Goal: Information Seeking & Learning: Learn about a topic

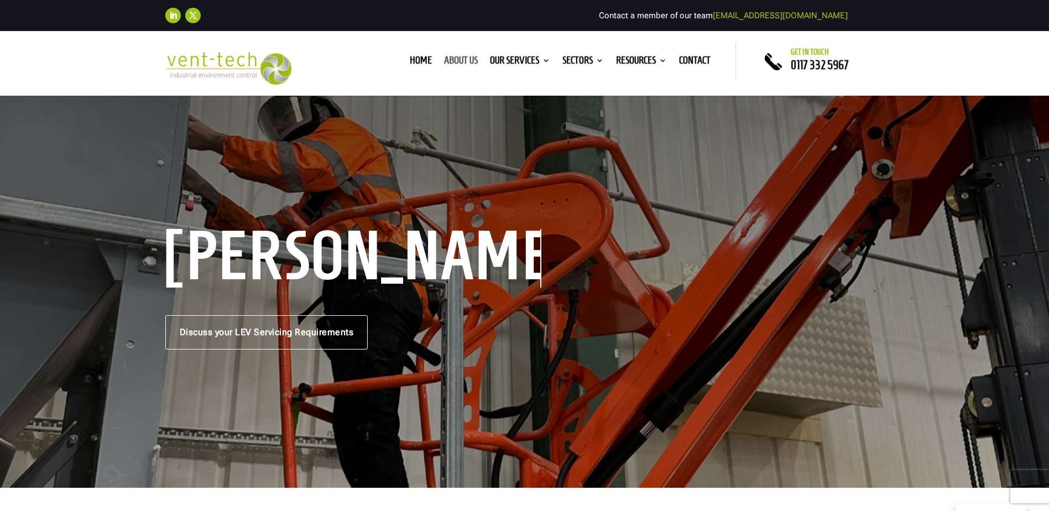
click at [458, 62] on link "About us" at bounding box center [461, 62] width 34 height 12
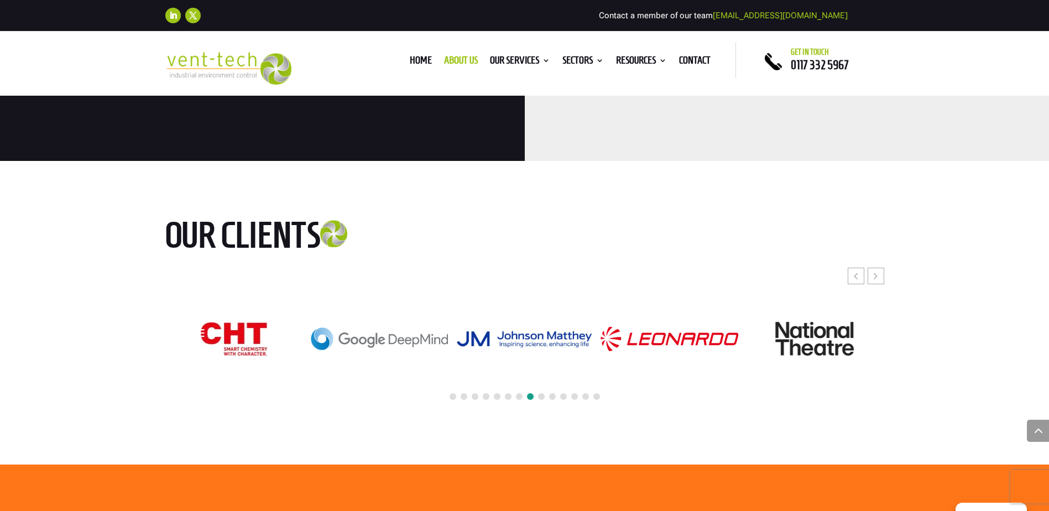
scroll to position [2765, 0]
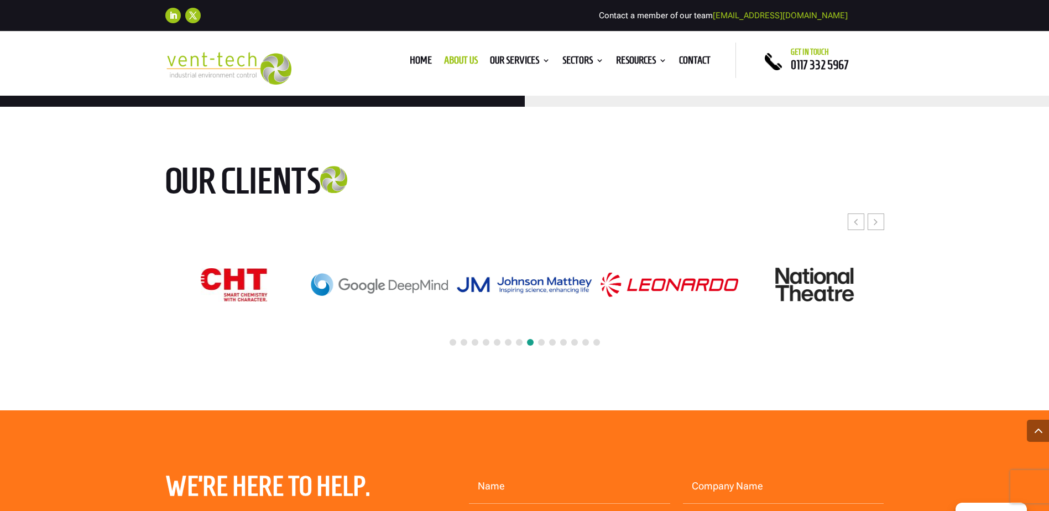
click at [453, 339] on span at bounding box center [453, 342] width 7 height 7
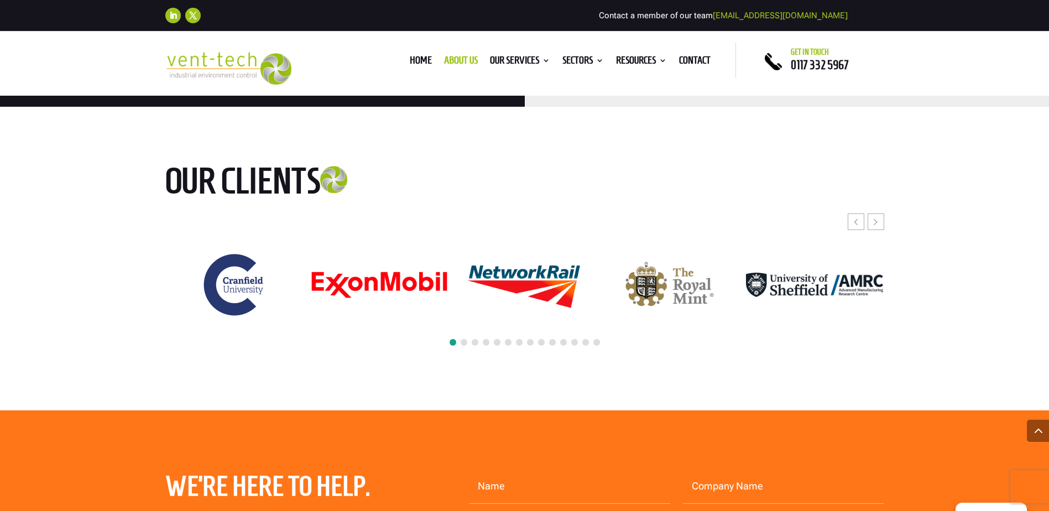
click at [463, 339] on span at bounding box center [464, 342] width 7 height 7
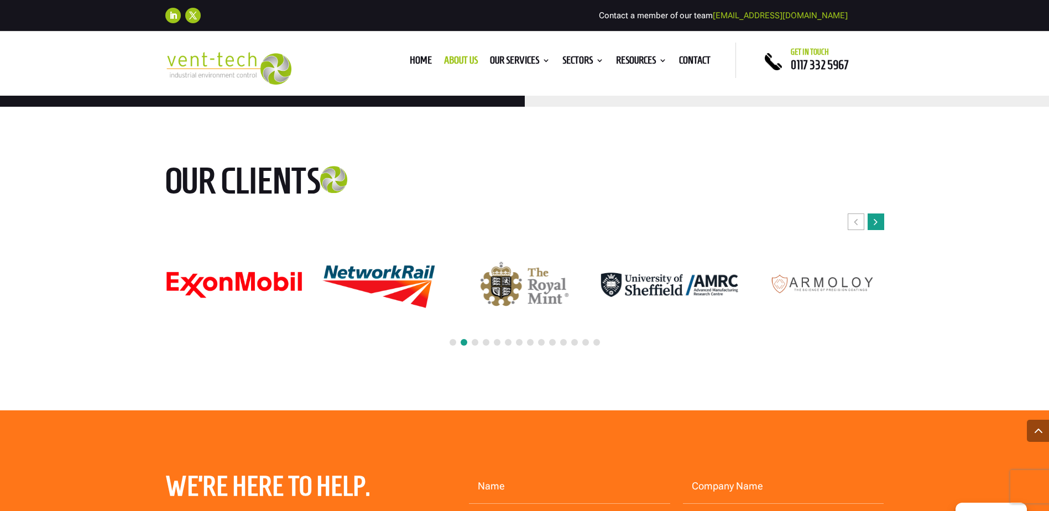
click at [878, 213] on div "Next slide" at bounding box center [876, 221] width 17 height 17
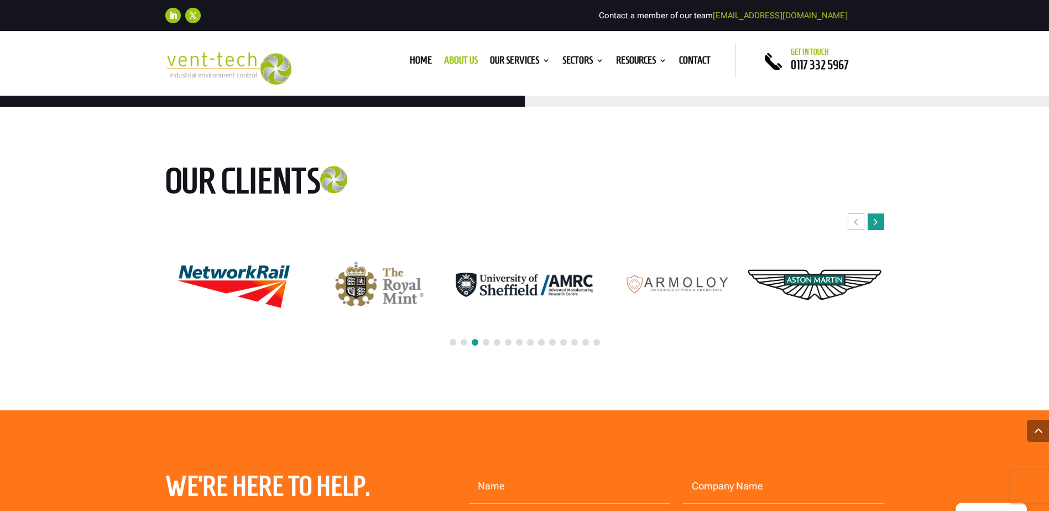
click at [877, 216] on icon "Next slide" at bounding box center [876, 221] width 4 height 11
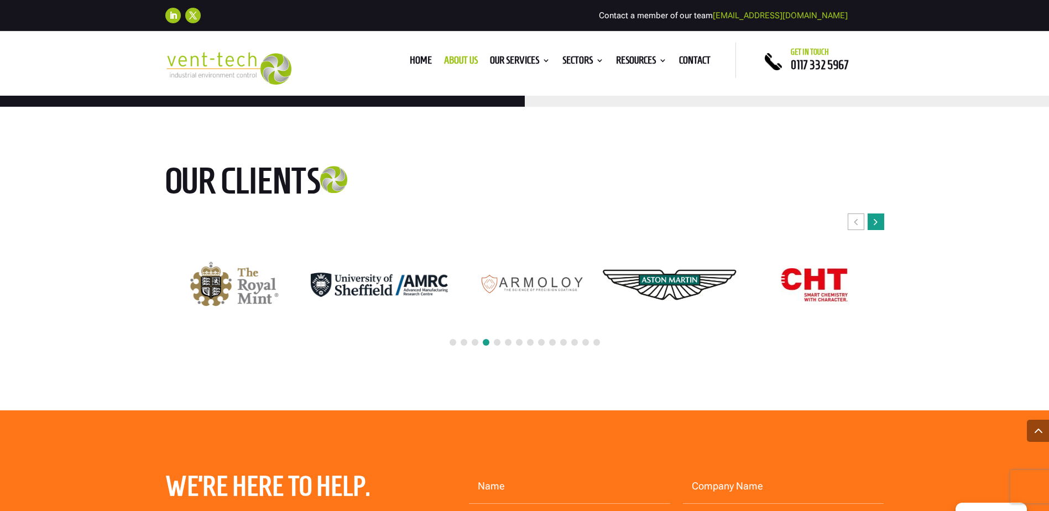
click at [877, 216] on icon "Next slide" at bounding box center [876, 221] width 4 height 11
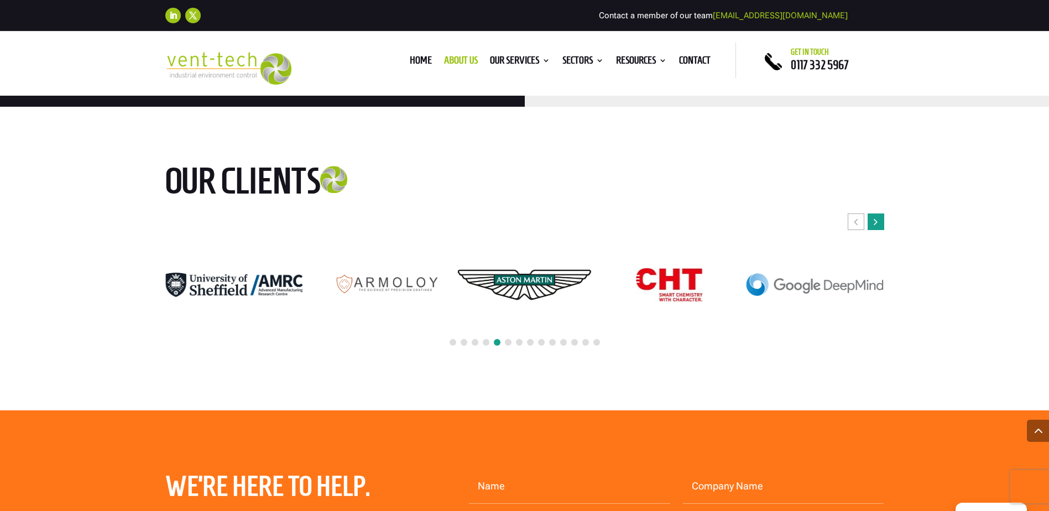
click at [877, 216] on icon "Next slide" at bounding box center [876, 221] width 4 height 11
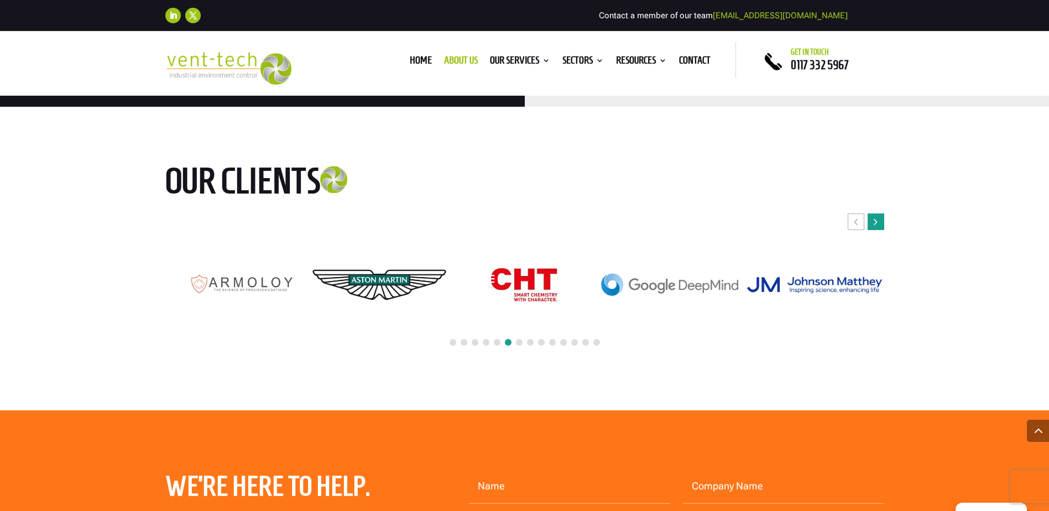
click at [877, 216] on icon "Next slide" at bounding box center [876, 221] width 4 height 11
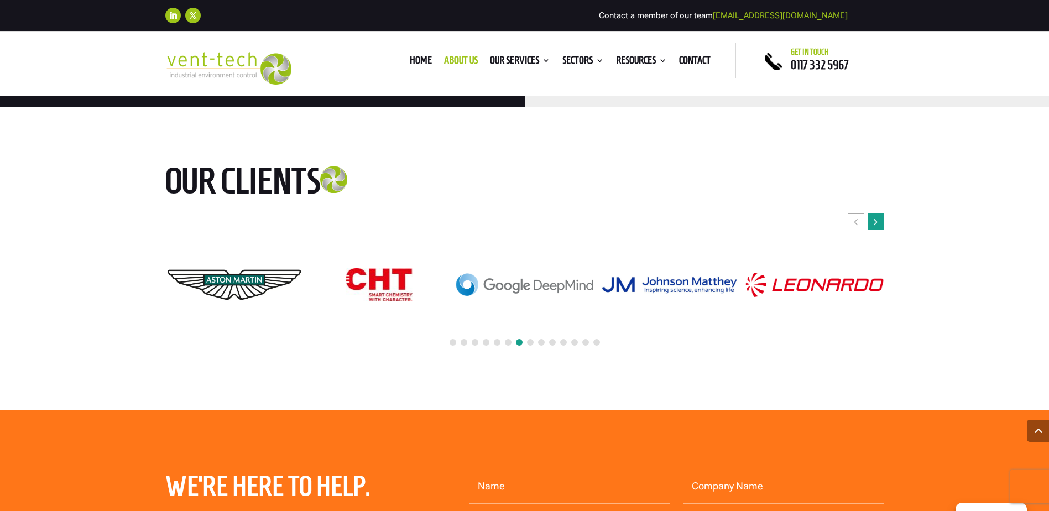
click at [877, 216] on icon "Next slide" at bounding box center [876, 221] width 4 height 11
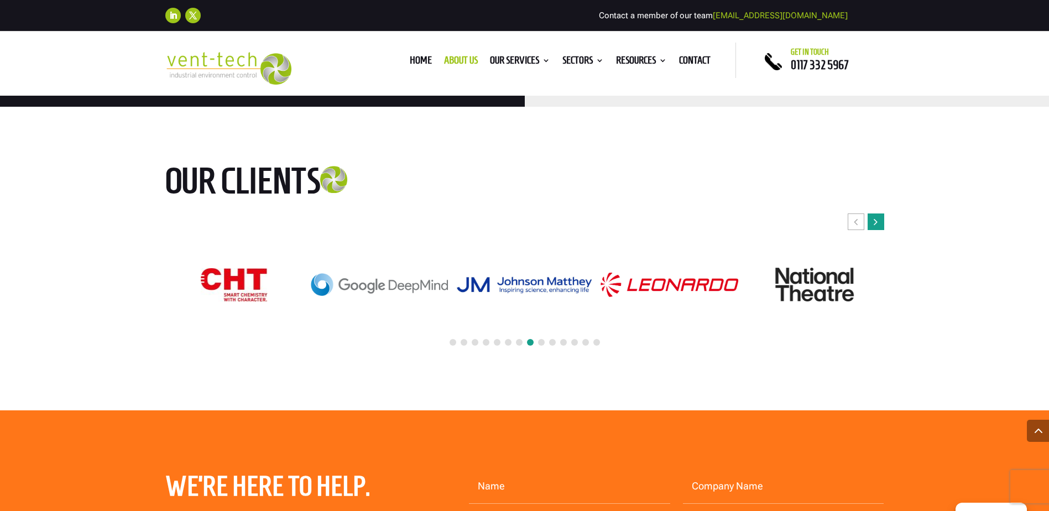
click at [877, 216] on icon "Next slide" at bounding box center [876, 221] width 4 height 11
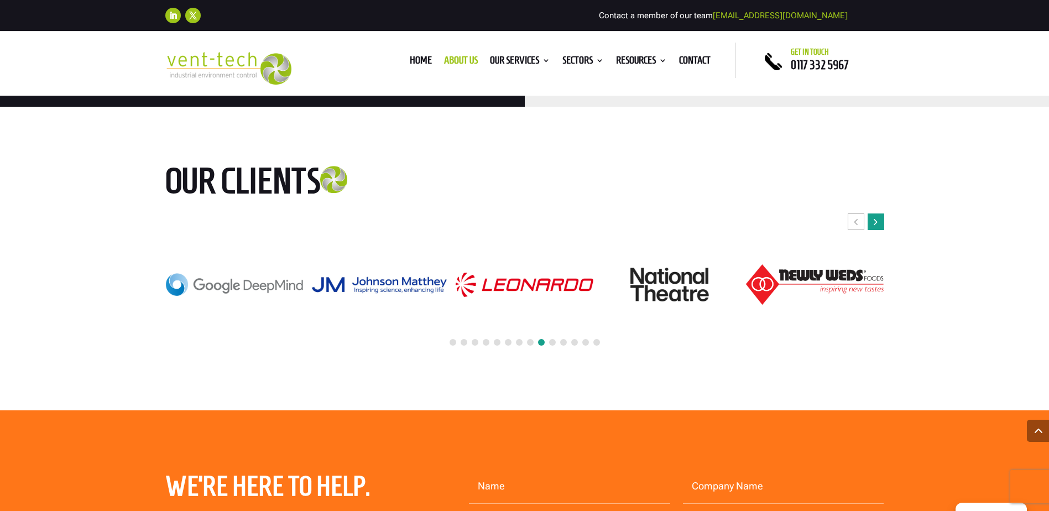
click at [877, 216] on icon "Next slide" at bounding box center [876, 221] width 4 height 11
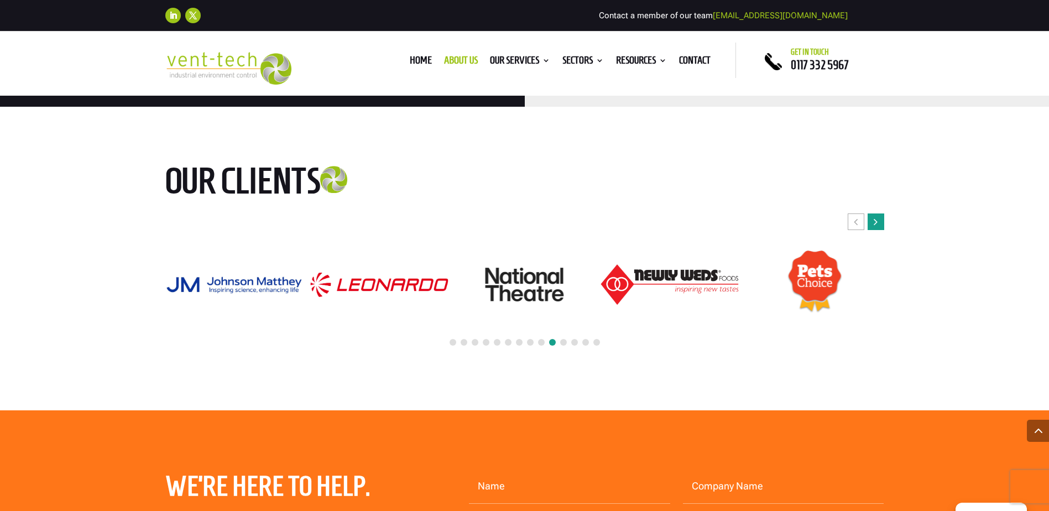
click at [877, 216] on icon "Next slide" at bounding box center [876, 221] width 4 height 11
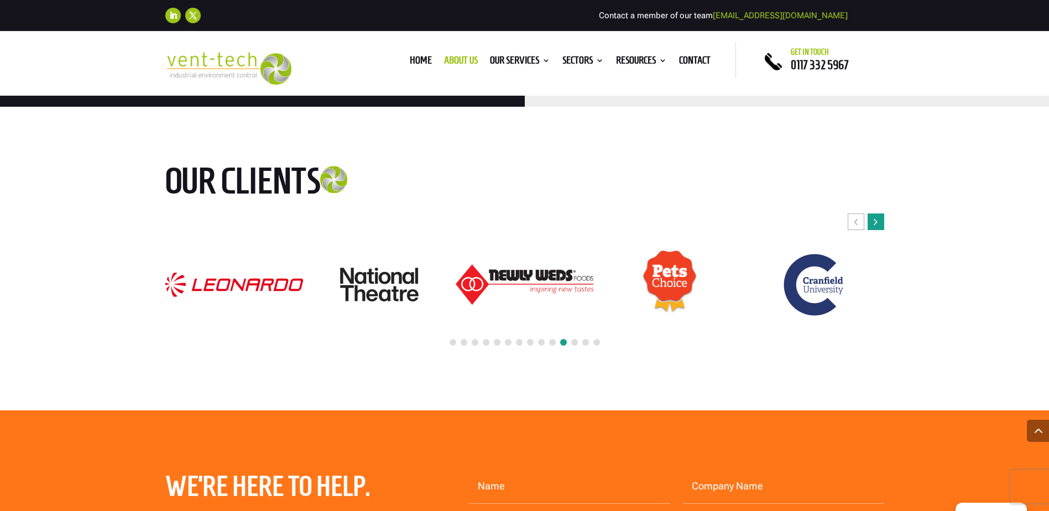
click at [877, 216] on icon "Next slide" at bounding box center [876, 221] width 4 height 11
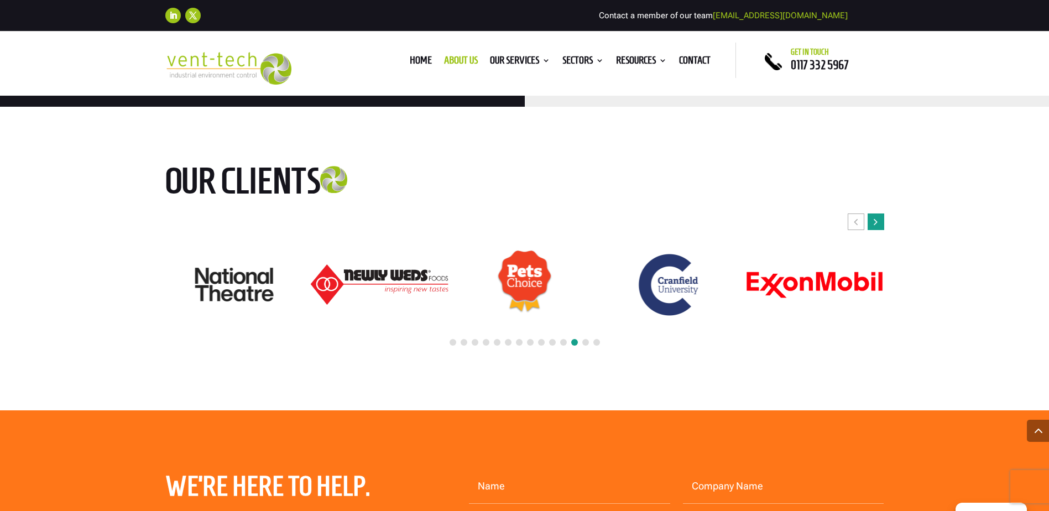
click at [877, 216] on icon "Next slide" at bounding box center [876, 221] width 4 height 11
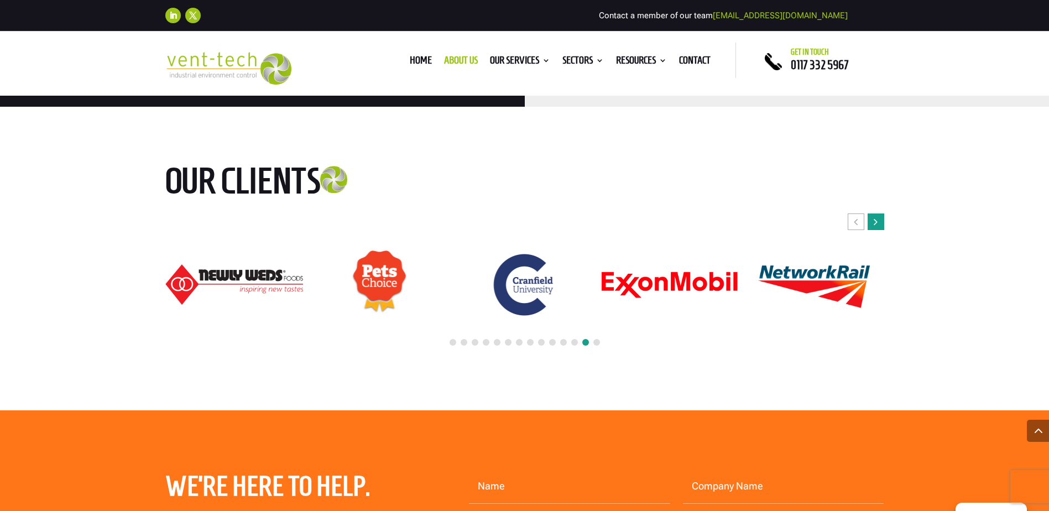
click at [877, 216] on icon "Next slide" at bounding box center [876, 221] width 4 height 11
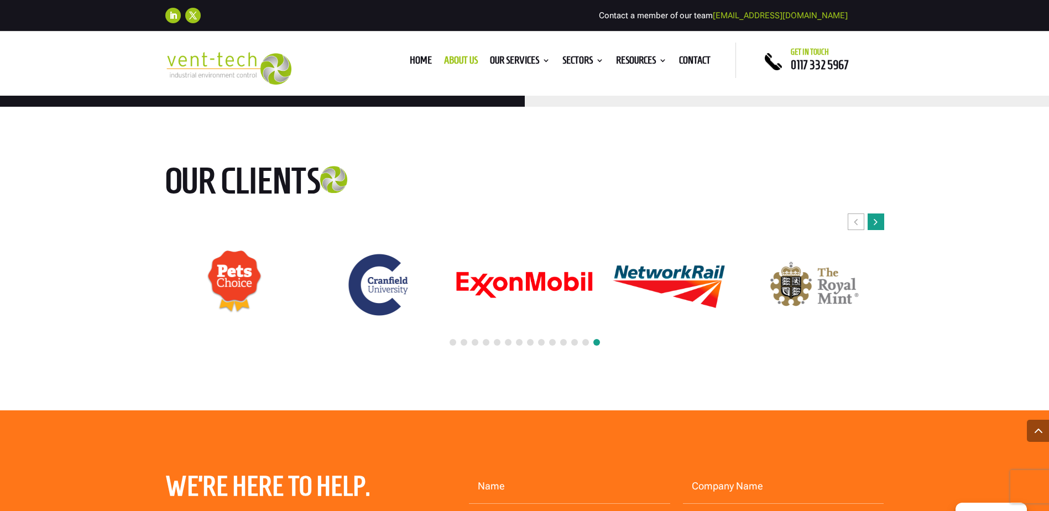
click at [877, 216] on icon "Next slide" at bounding box center [876, 221] width 4 height 11
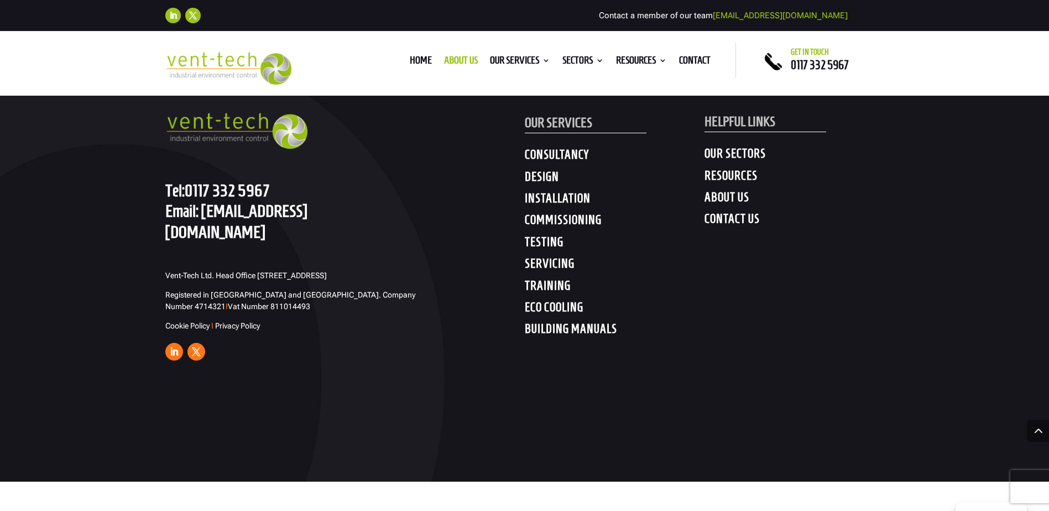
scroll to position [3498, 0]
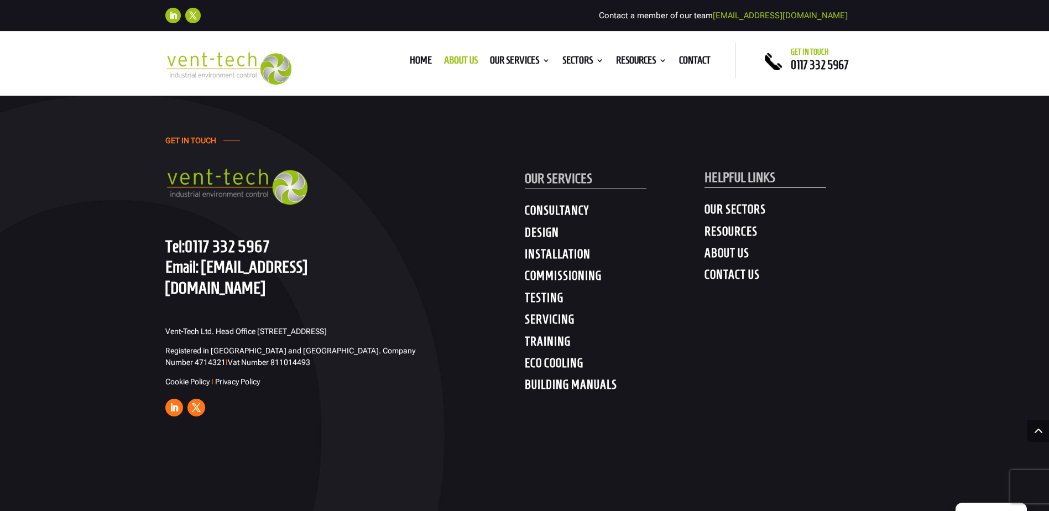
click at [717, 224] on h4 "RESOURCES" at bounding box center [795, 234] width 180 height 20
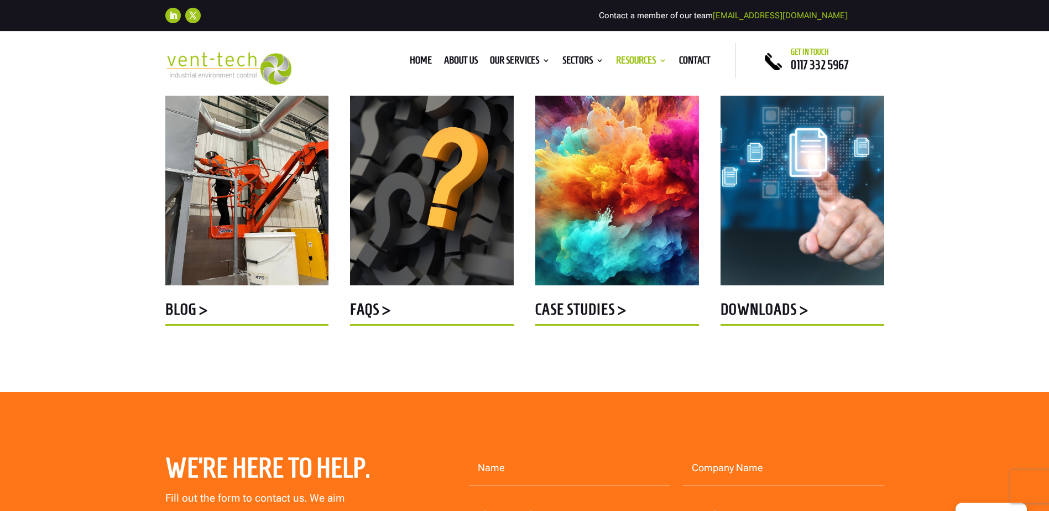
scroll to position [332, 0]
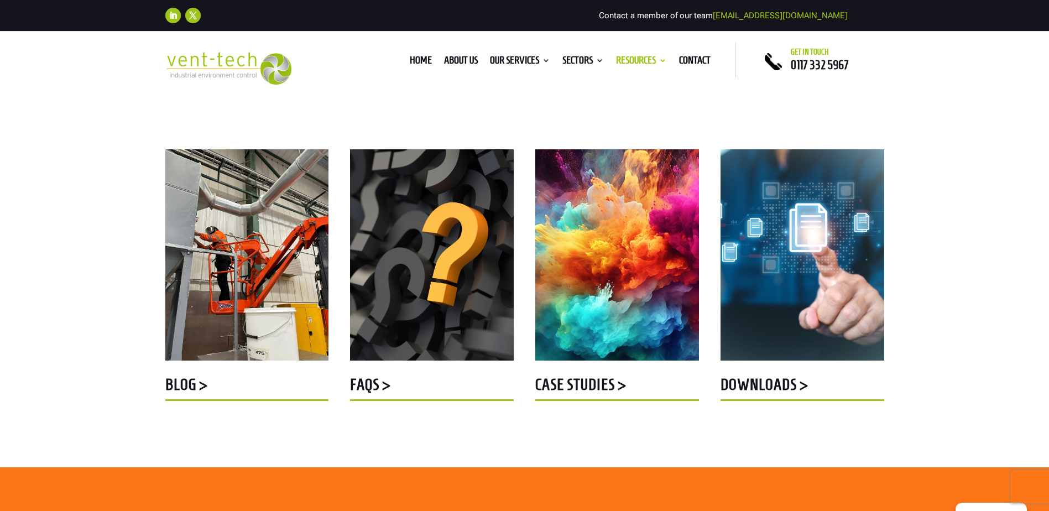
click at [623, 284] on img at bounding box center [617, 254] width 164 height 211
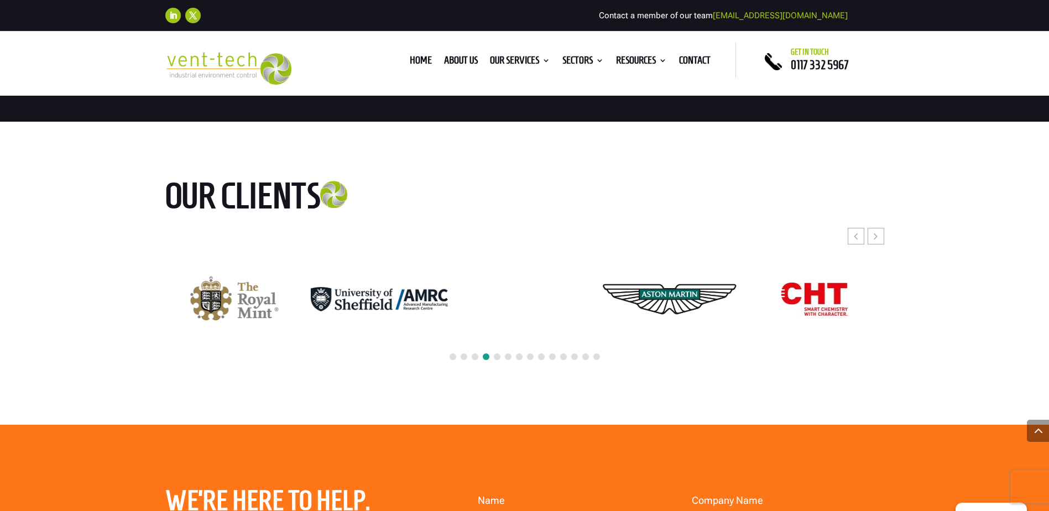
scroll to position [1936, 0]
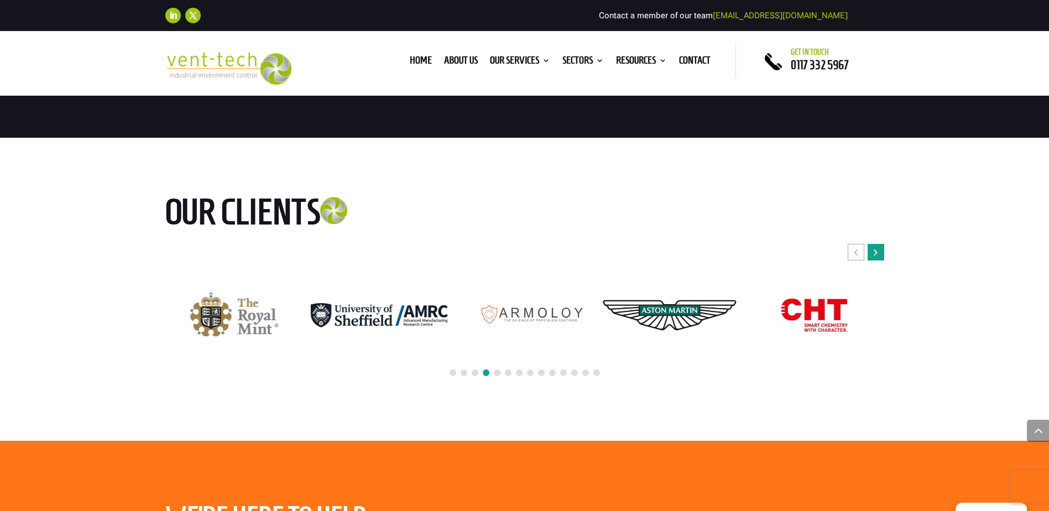
click at [869, 260] on div "Next slide" at bounding box center [876, 252] width 17 height 17
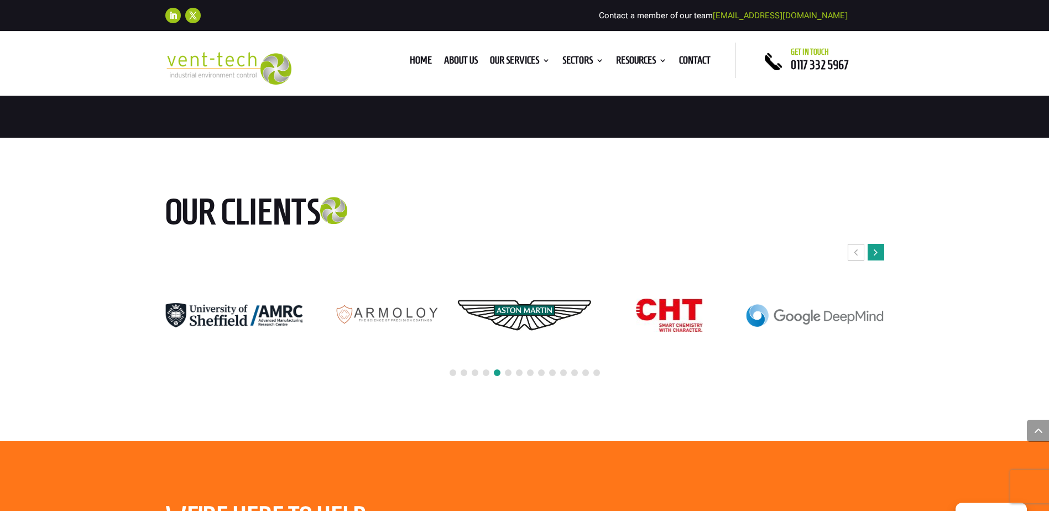
click at [874, 253] on icon "Next slide" at bounding box center [876, 252] width 4 height 11
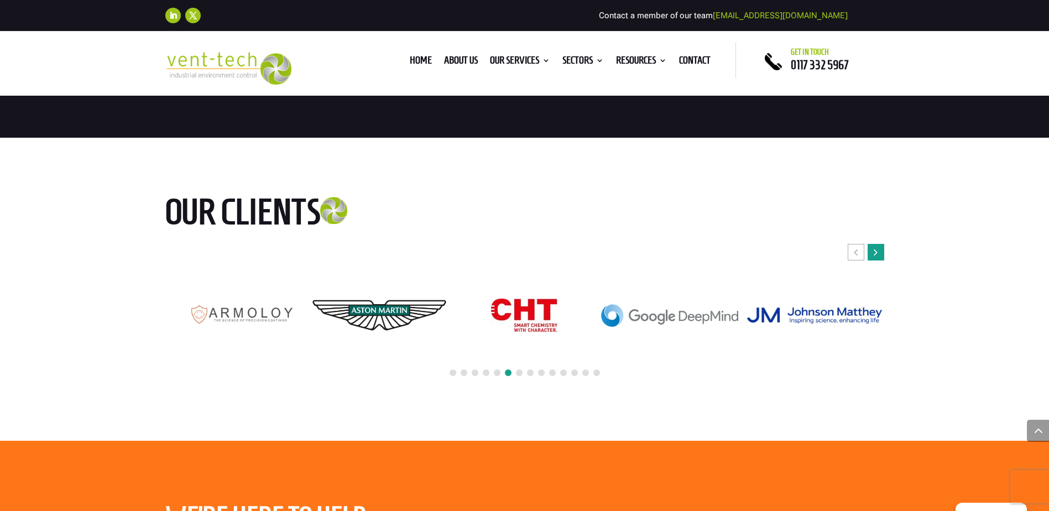
click at [874, 253] on icon "Next slide" at bounding box center [876, 252] width 4 height 11
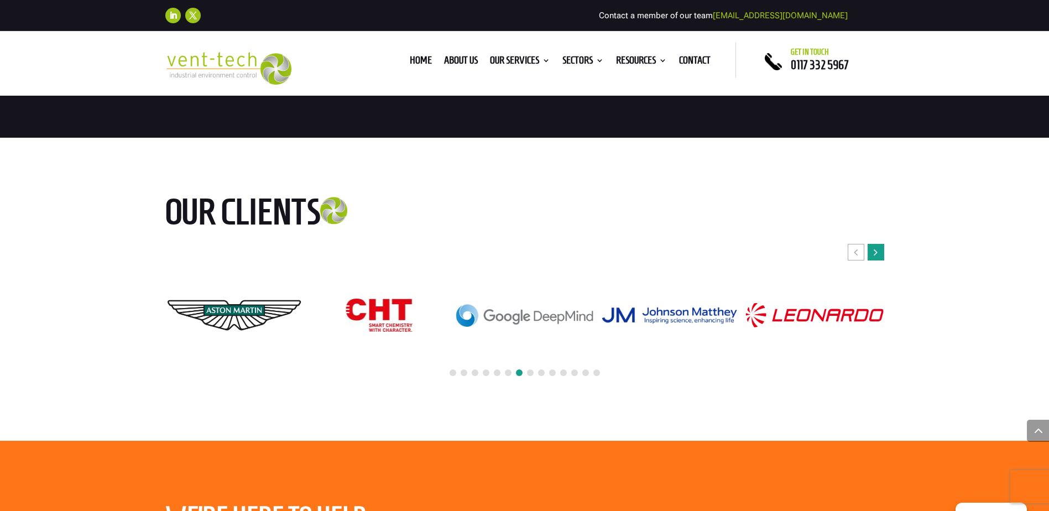
click at [874, 253] on icon "Next slide" at bounding box center [876, 252] width 4 height 11
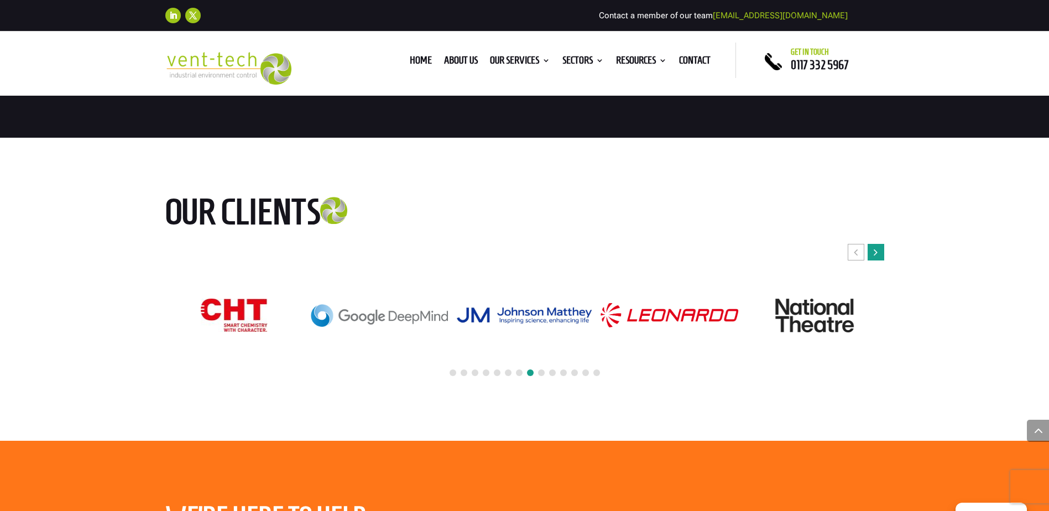
click at [874, 253] on icon "Next slide" at bounding box center [876, 252] width 4 height 11
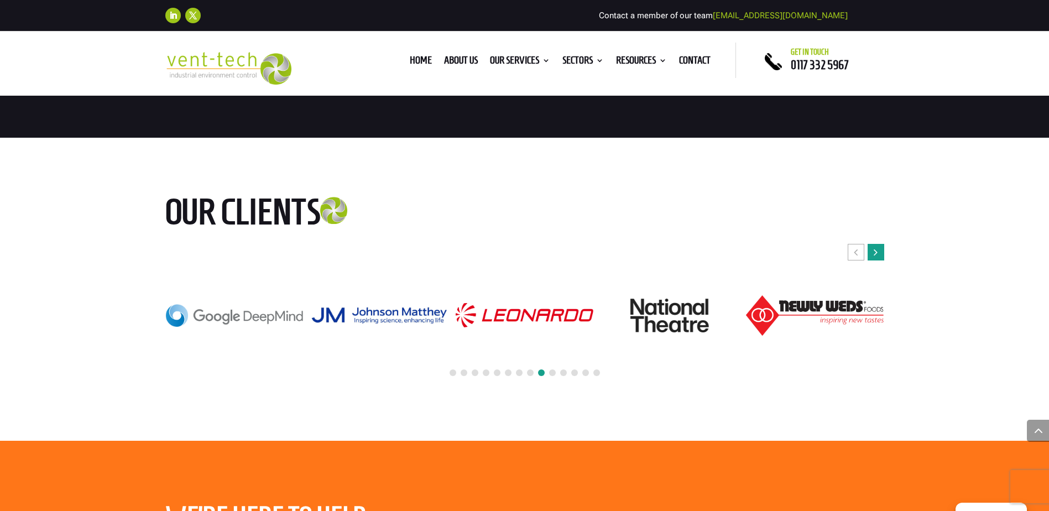
click at [874, 253] on icon "Next slide" at bounding box center [876, 252] width 4 height 11
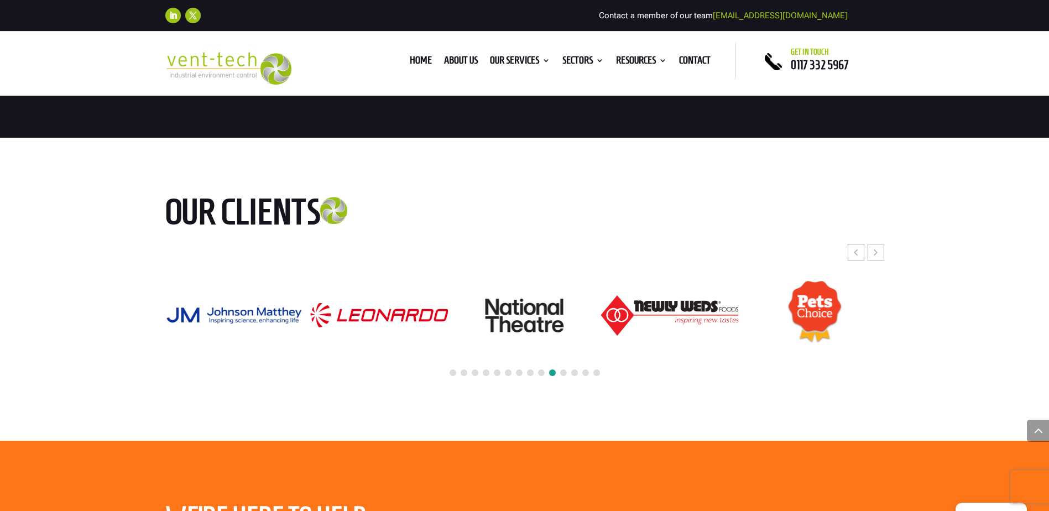
click at [700, 305] on img "18 / 24" at bounding box center [669, 315] width 137 height 40
click at [878, 255] on div "Next slide" at bounding box center [876, 252] width 17 height 17
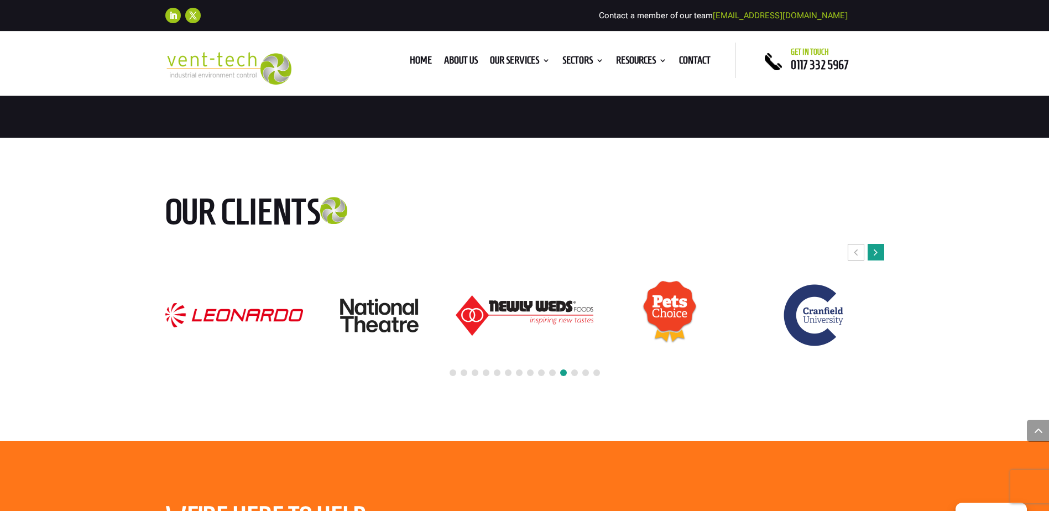
click at [878, 255] on div "Next slide" at bounding box center [876, 252] width 17 height 17
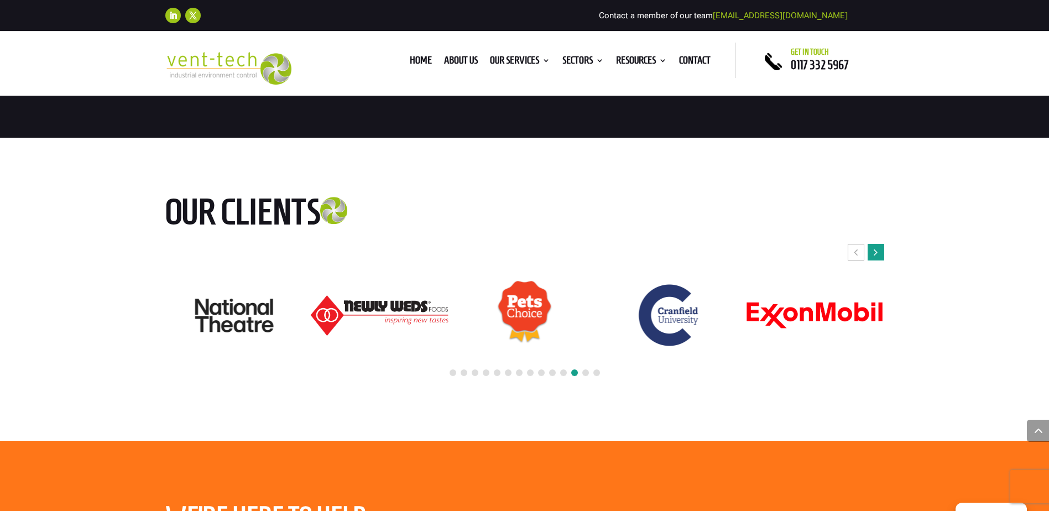
click at [878, 255] on div "Next slide" at bounding box center [876, 252] width 17 height 17
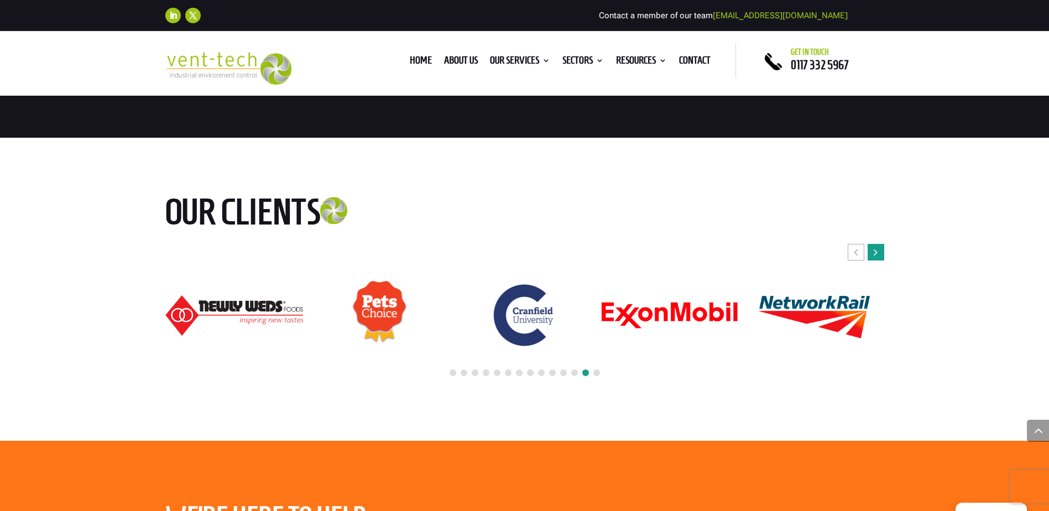
click at [878, 255] on div "Next slide" at bounding box center [876, 252] width 17 height 17
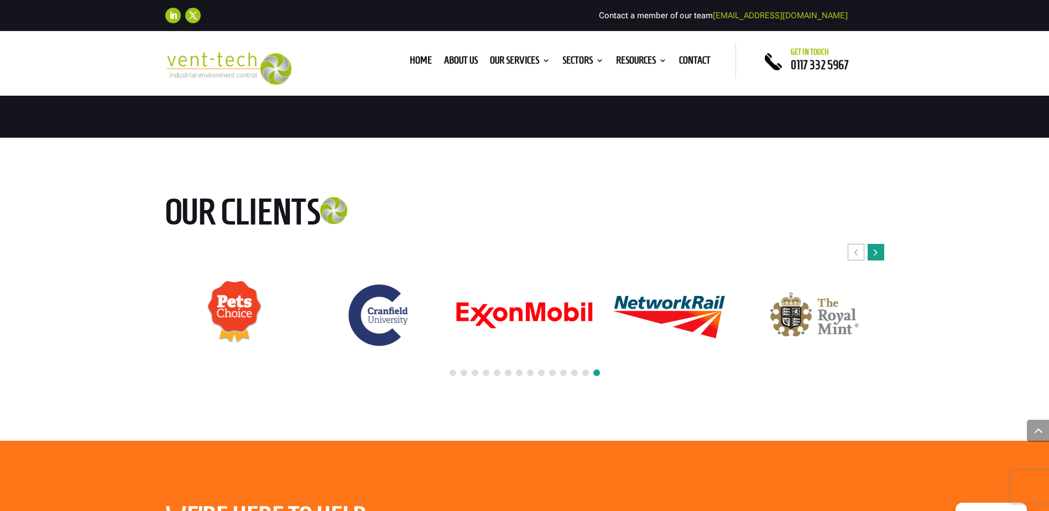
click at [878, 255] on div "Next slide" at bounding box center [876, 252] width 17 height 17
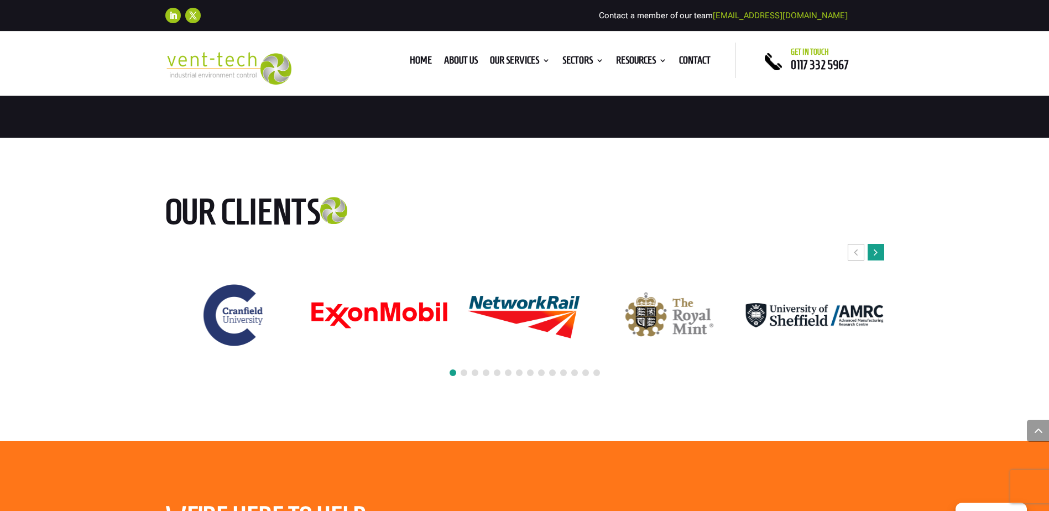
click at [878, 255] on div "Next slide" at bounding box center [876, 252] width 17 height 17
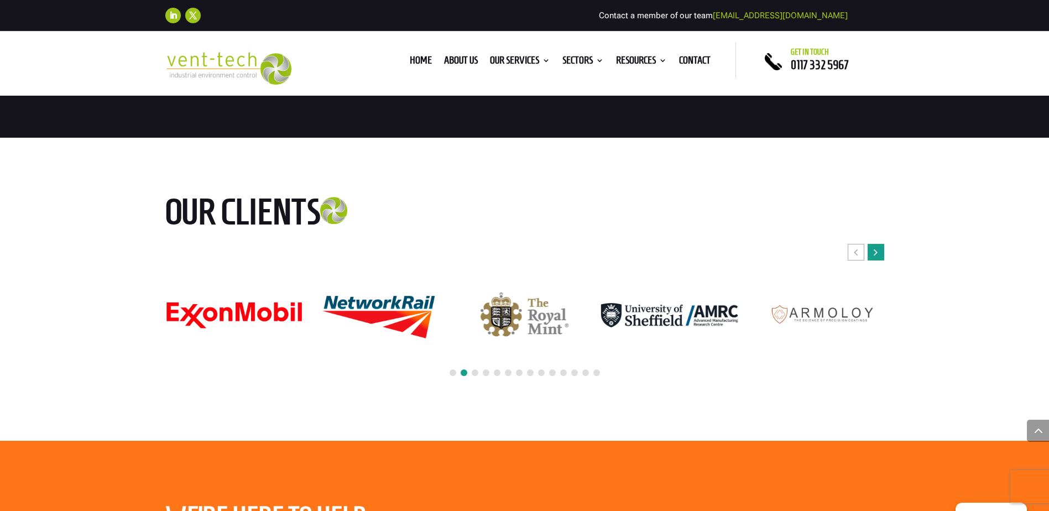
click at [878, 255] on div "Next slide" at bounding box center [876, 252] width 17 height 17
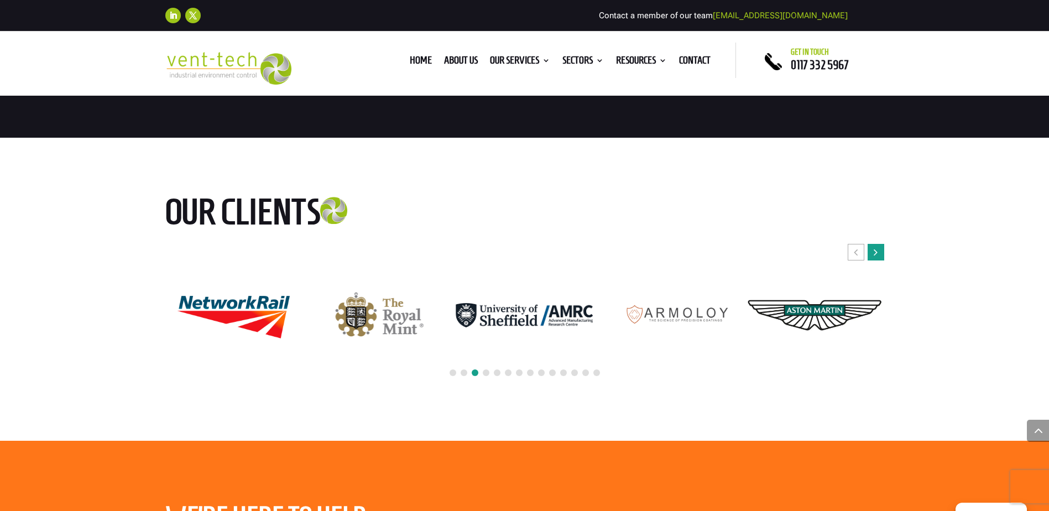
click at [882, 257] on div "Next slide" at bounding box center [876, 252] width 17 height 17
